Goal: Browse casually: Explore the website without a specific task or goal

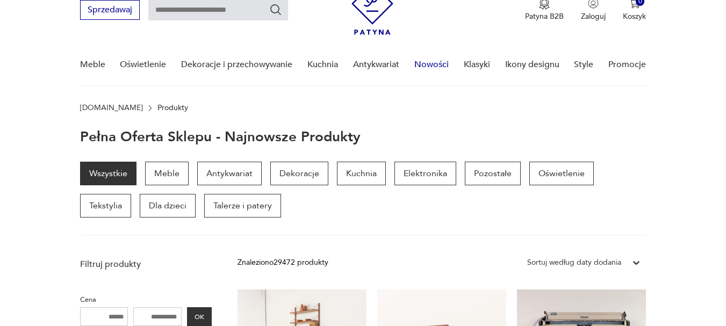
click at [438, 64] on link "Nowości" at bounding box center [431, 64] width 34 height 41
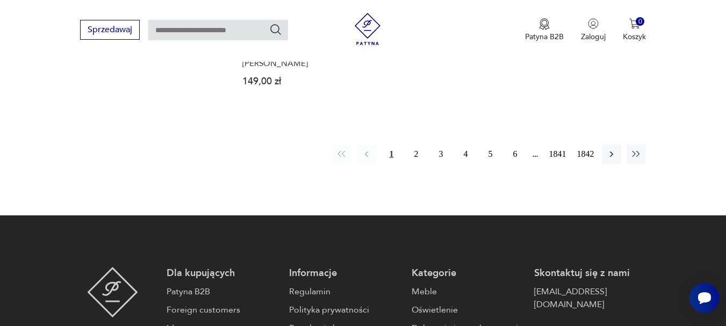
scroll to position [1552, 0]
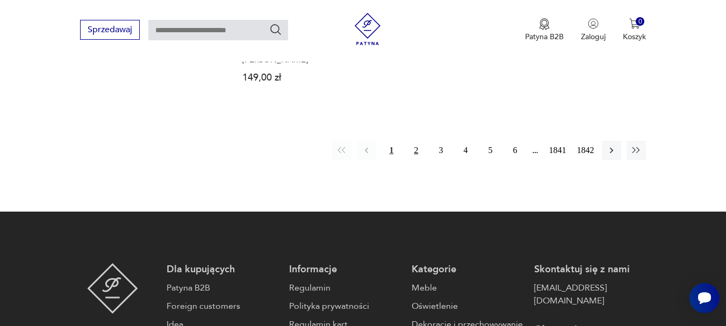
click at [416, 141] on button "2" at bounding box center [415, 150] width 19 height 19
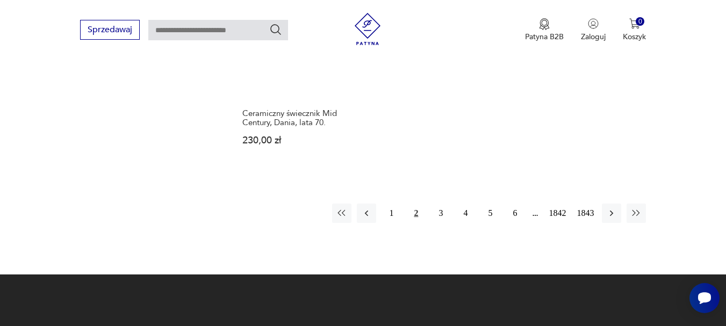
scroll to position [1482, 0]
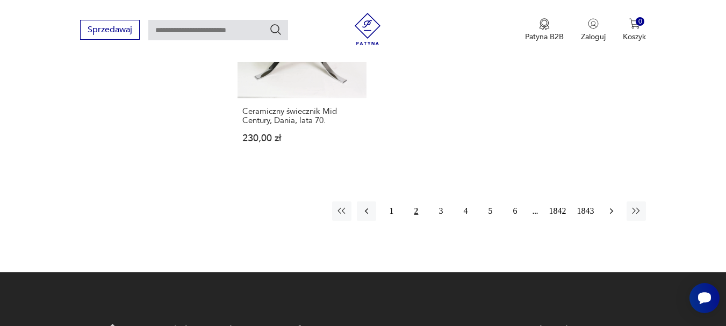
click at [613, 208] on icon "button" at bounding box center [611, 211] width 3 height 6
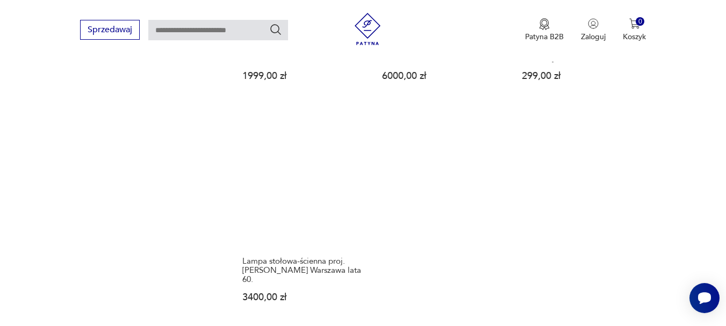
scroll to position [1396, 0]
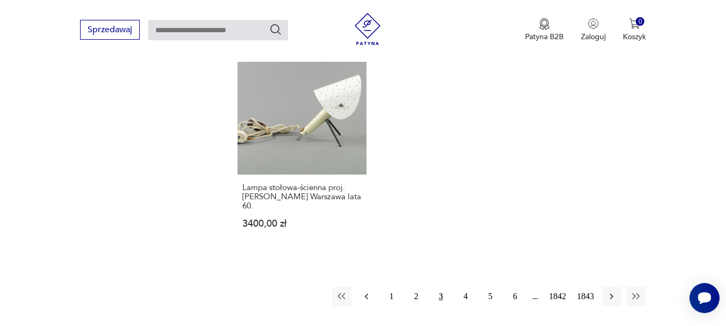
click at [367, 291] on icon "button" at bounding box center [366, 296] width 11 height 11
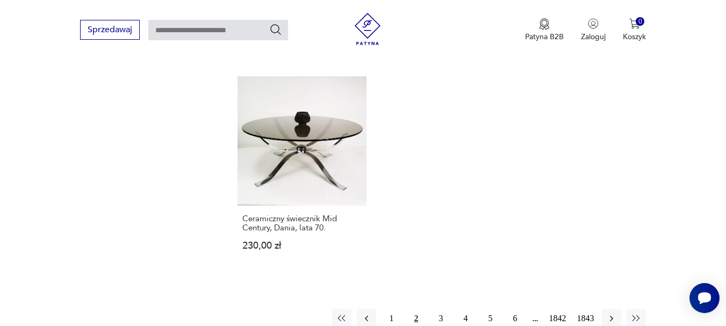
scroll to position [1589, 0]
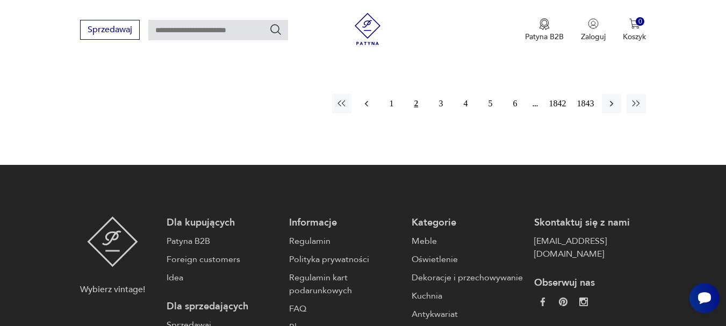
click at [366, 98] on icon "button" at bounding box center [366, 103] width 11 height 11
